Goal: Transaction & Acquisition: Purchase product/service

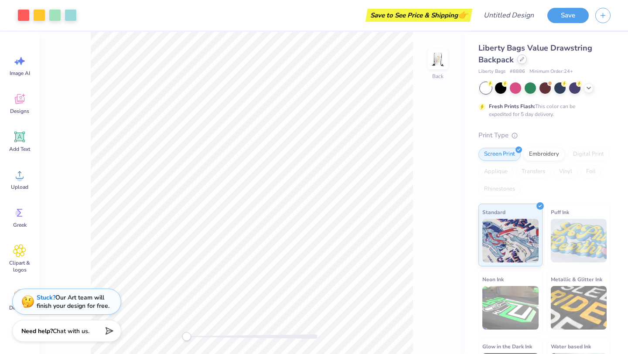
click at [520, 61] on icon at bounding box center [521, 59] width 3 height 3
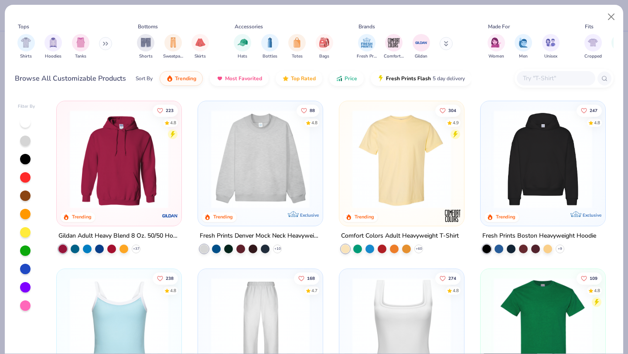
click at [382, 233] on div "Comfort Colors Adult Heavyweight T-Shirt" at bounding box center [400, 236] width 118 height 11
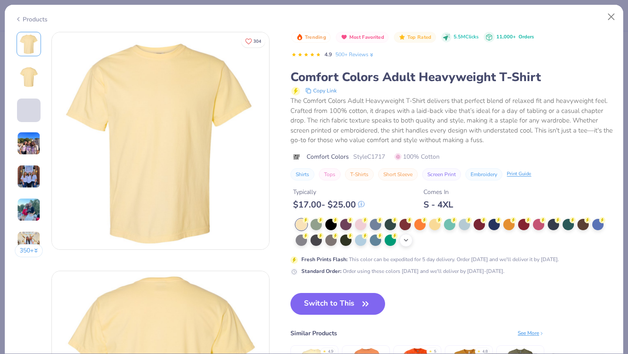
click at [409, 242] on icon at bounding box center [405, 240] width 7 height 7
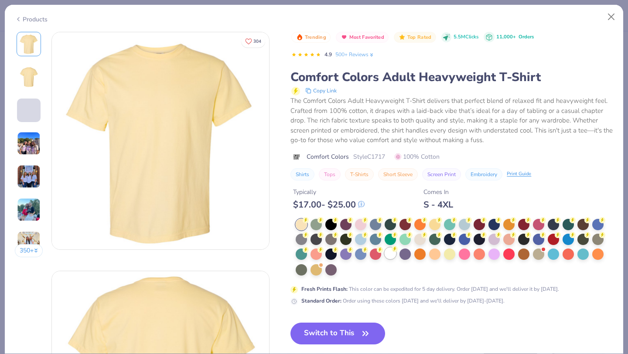
click at [391, 255] on div at bounding box center [390, 253] width 11 height 11
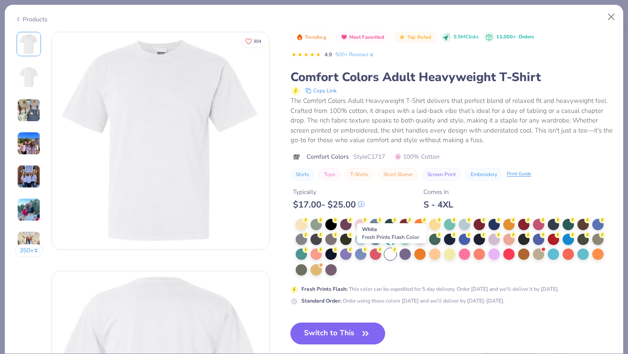
click at [322, 334] on button "Switch to This" at bounding box center [337, 334] width 95 height 22
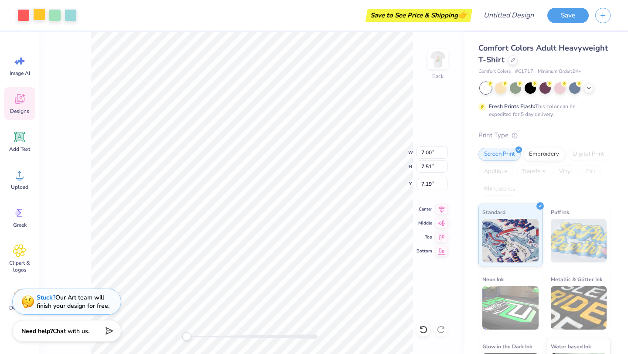
click at [37, 14] on div at bounding box center [39, 14] width 12 height 12
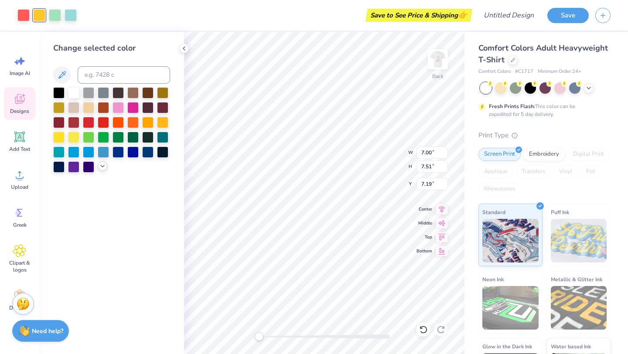
click at [102, 170] on div at bounding box center [103, 166] width 10 height 10
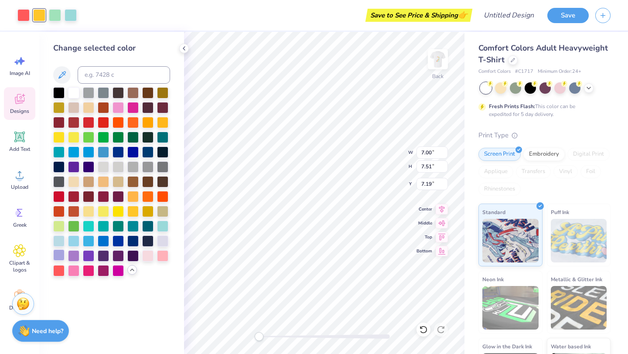
click at [62, 255] on div at bounding box center [58, 254] width 11 height 11
click at [24, 12] on div at bounding box center [23, 14] width 12 height 12
click at [136, 211] on div at bounding box center [132, 210] width 11 height 11
click at [424, 326] on icon at bounding box center [422, 330] width 7 height 8
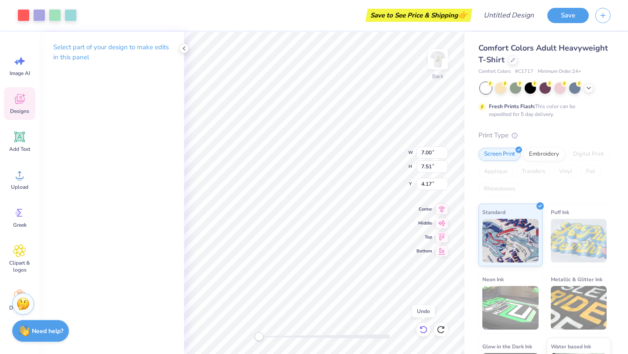
type input "4.17"
click at [424, 326] on icon at bounding box center [422, 330] width 7 height 8
click at [23, 17] on div at bounding box center [23, 14] width 12 height 12
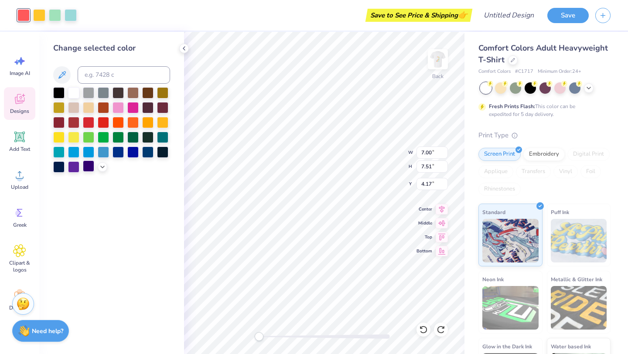
click at [89, 167] on div at bounding box center [88, 165] width 11 height 11
click at [101, 167] on icon at bounding box center [102, 166] width 7 height 7
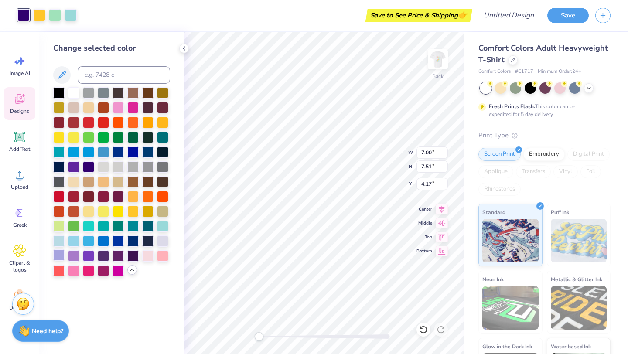
click at [63, 253] on div at bounding box center [58, 254] width 11 height 11
click at [60, 94] on div at bounding box center [58, 91] width 11 height 11
click at [425, 328] on icon at bounding box center [423, 329] width 9 height 9
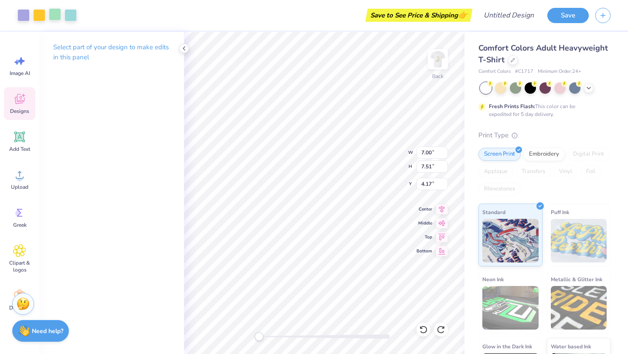
click at [58, 14] on div at bounding box center [55, 14] width 12 height 12
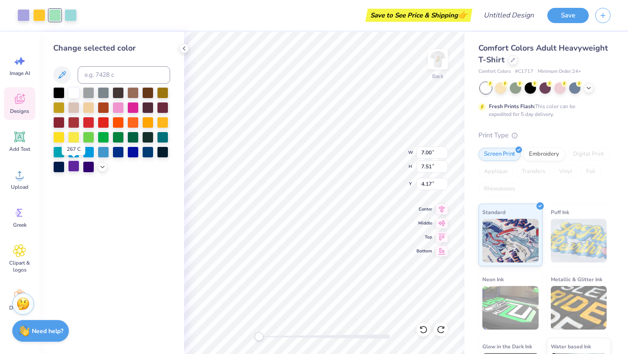
click at [75, 166] on div at bounding box center [73, 165] width 11 height 11
click at [74, 15] on div at bounding box center [71, 14] width 12 height 12
click at [99, 166] on icon at bounding box center [102, 166] width 7 height 7
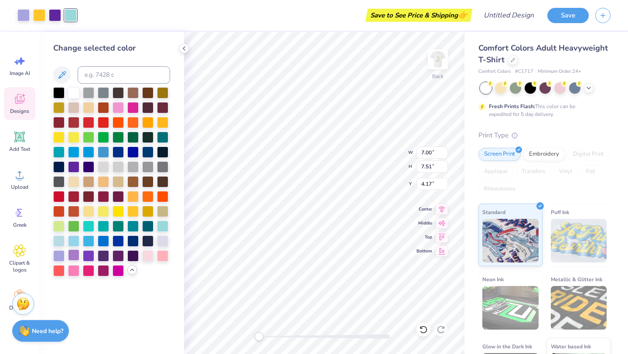
click at [75, 254] on div at bounding box center [73, 254] width 11 height 11
click at [51, 10] on div at bounding box center [55, 14] width 12 height 12
click at [166, 241] on div at bounding box center [162, 240] width 11 height 11
click at [29, 18] on div at bounding box center [23, 14] width 12 height 12
click at [132, 211] on div at bounding box center [132, 210] width 11 height 11
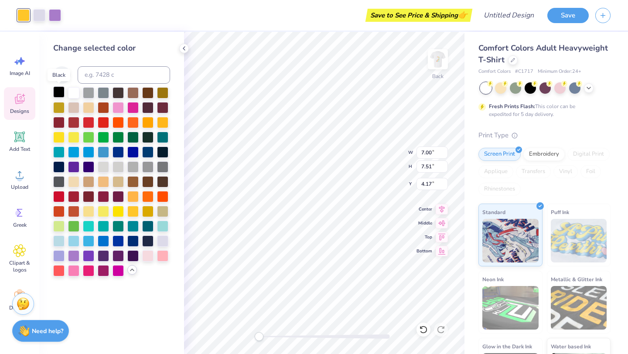
click at [60, 92] on div at bounding box center [58, 91] width 11 height 11
click at [421, 325] on icon at bounding box center [423, 329] width 9 height 9
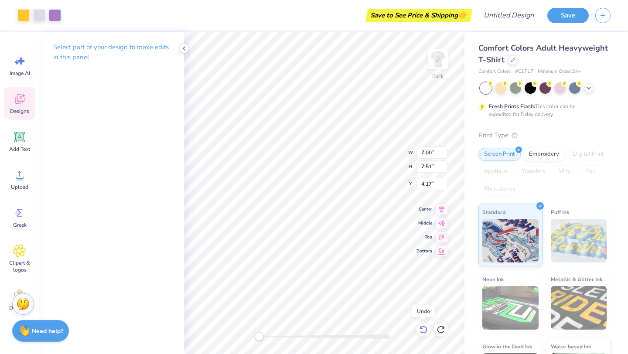
click at [421, 325] on icon at bounding box center [423, 329] width 9 height 9
click at [22, 17] on div at bounding box center [23, 14] width 12 height 12
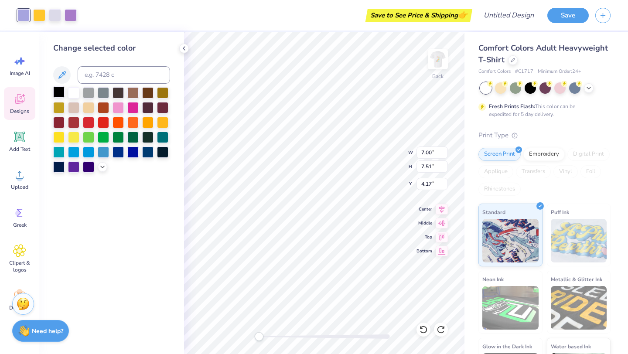
click at [61, 89] on div at bounding box center [58, 91] width 11 height 11
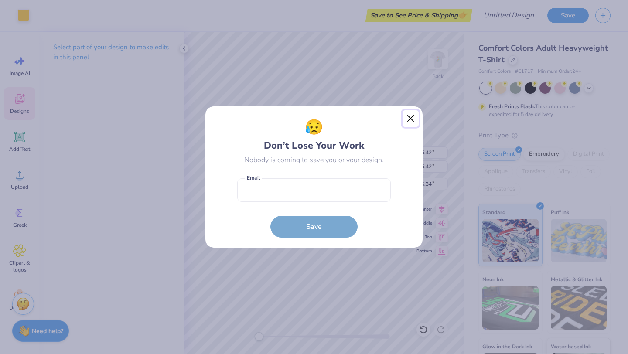
click at [412, 115] on button "Close" at bounding box center [410, 118] width 17 height 17
